Goal: Task Accomplishment & Management: Manage account settings

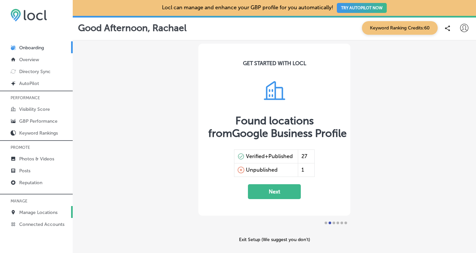
click at [39, 210] on p "Manage Locations" at bounding box center [38, 213] width 38 height 6
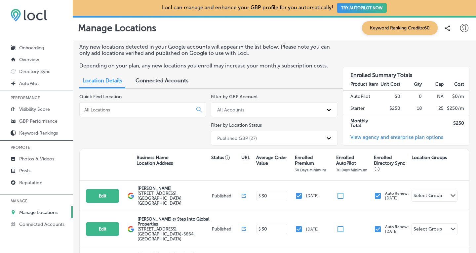
click at [117, 107] on input at bounding box center [137, 110] width 107 height 6
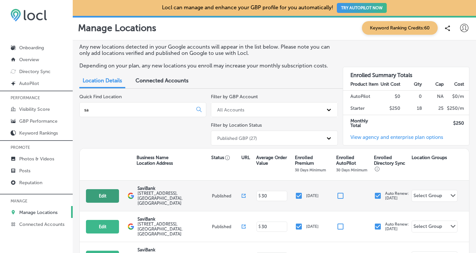
type input "sa"
click at [101, 191] on button "Edit" at bounding box center [102, 196] width 33 height 14
select select "US"
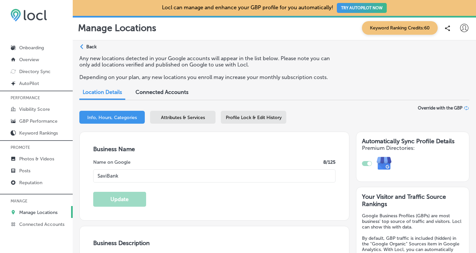
type input "SaviBank"
type textarea "SaviBank is your go-to destination for personal loans, mortgages, and business …"
type input "[STREET_ADDRESS]"
type input "Bellingham"
type input "98225"
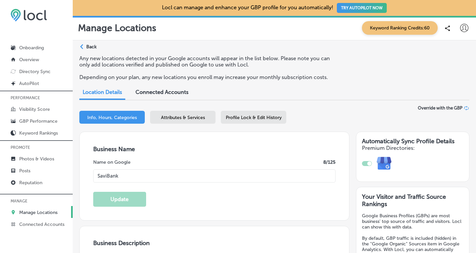
type input "US"
type input "[URL][DOMAIN_NAME]"
checkbox input "true"
type textarea "SaviBank is your go-to destination for personal loans, mortgages, and business …"
type input "[PHONE_NUMBER]"
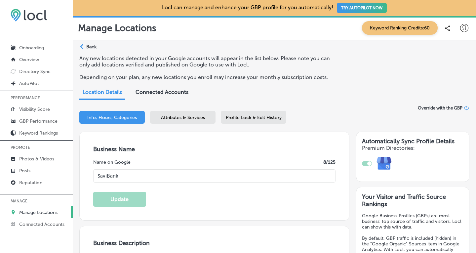
click at [190, 114] on div "Attributes & Services" at bounding box center [182, 117] width 65 height 13
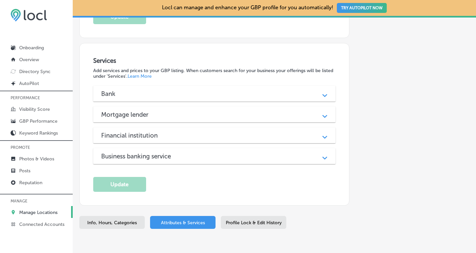
scroll to position [581, 0]
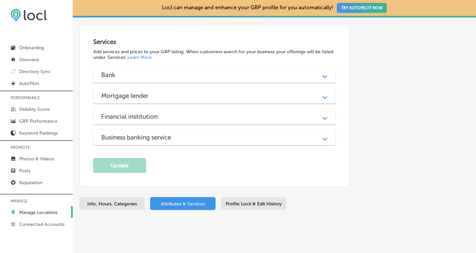
click at [322, 75] on polygon at bounding box center [324, 76] width 5 height 3
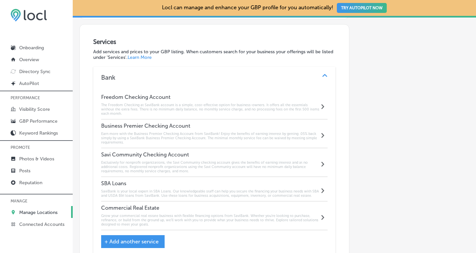
click at [322, 74] on polygon at bounding box center [324, 75] width 5 height 3
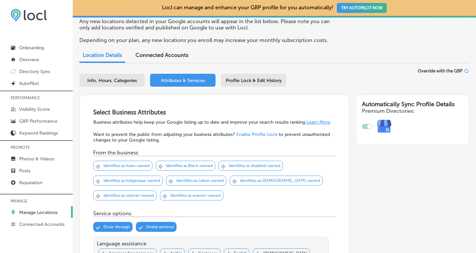
scroll to position [35, 0]
